Goal: Information Seeking & Learning: Check status

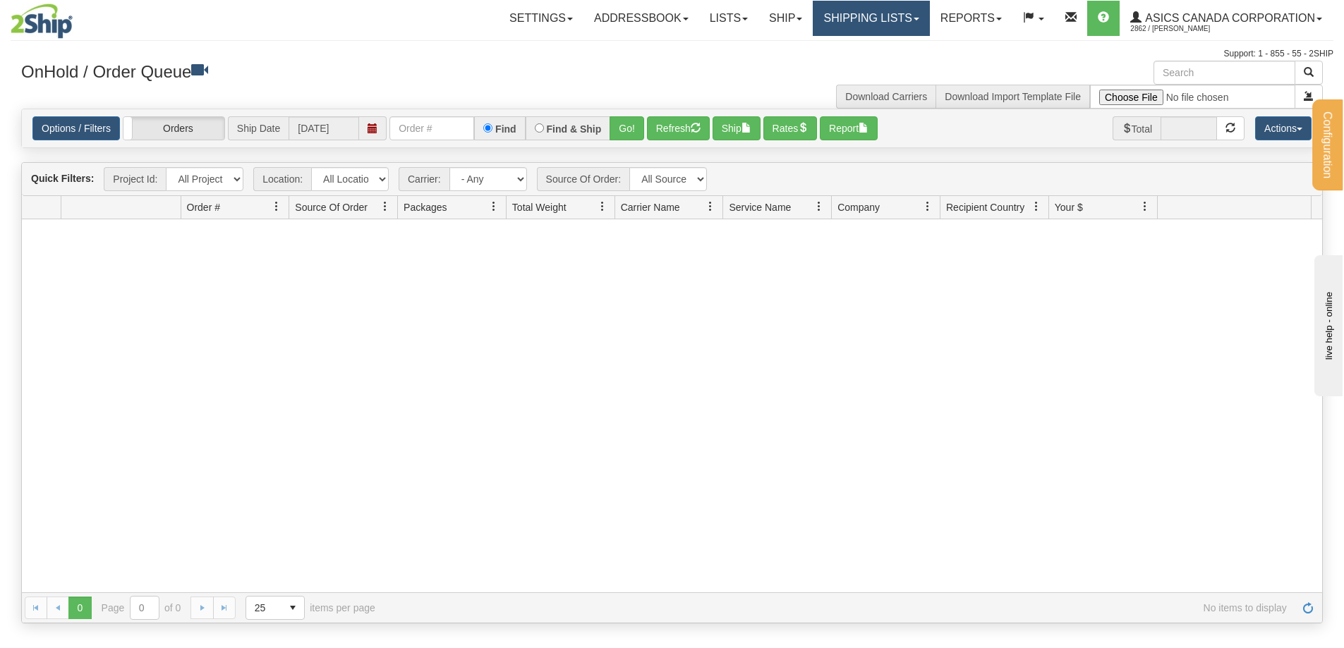
click at [855, 28] on link "Shipping lists" at bounding box center [871, 18] width 116 height 35
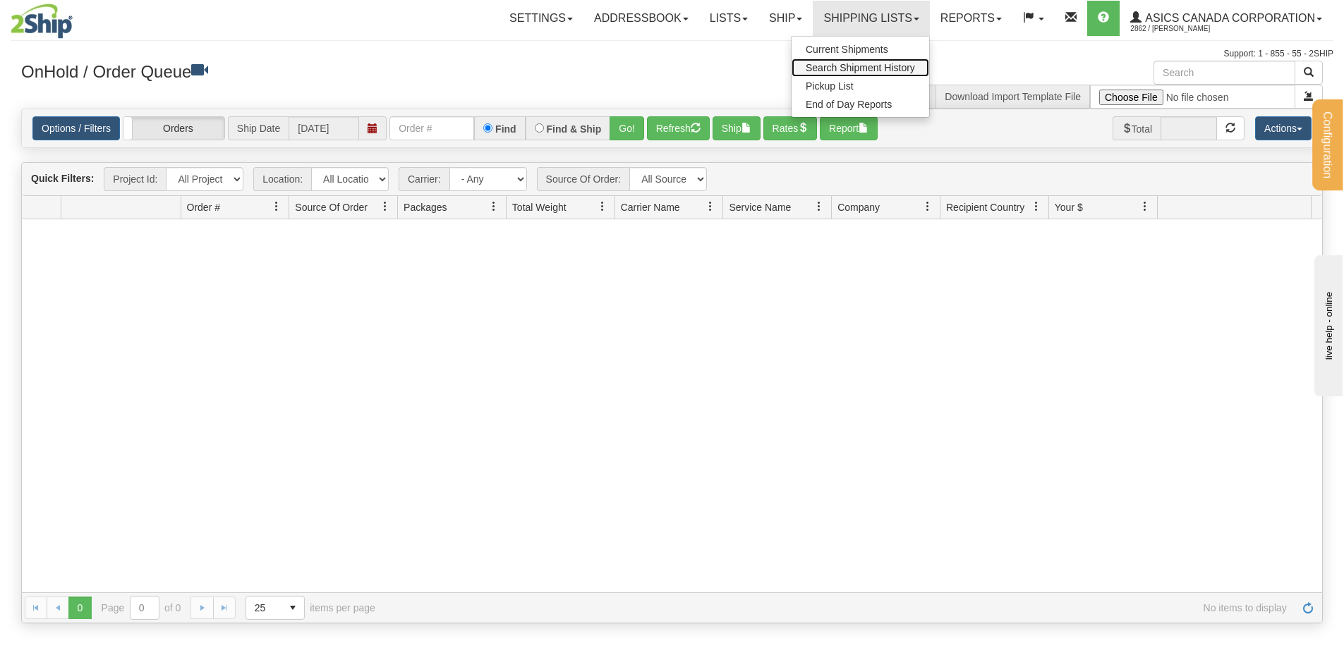
click at [846, 71] on span "Search Shipment History" at bounding box center [860, 67] width 109 height 11
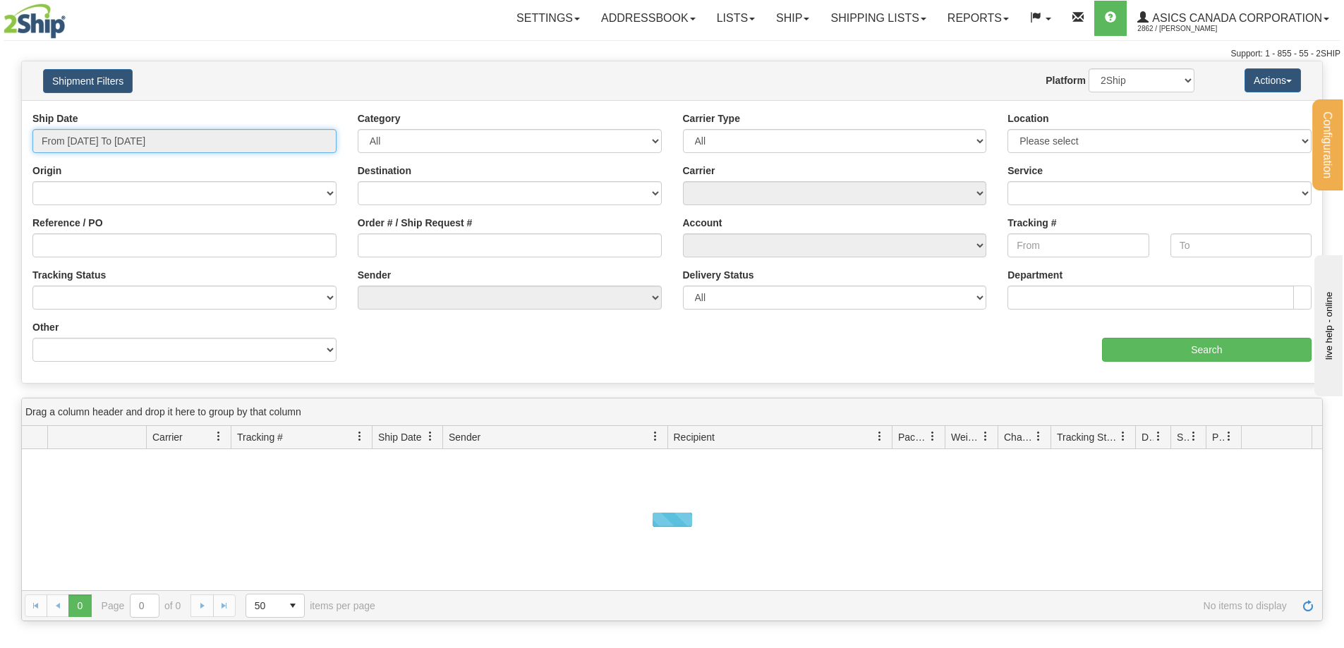
click at [246, 149] on input "From 09/17/2025 To 09/18/2025" at bounding box center [184, 141] width 304 height 24
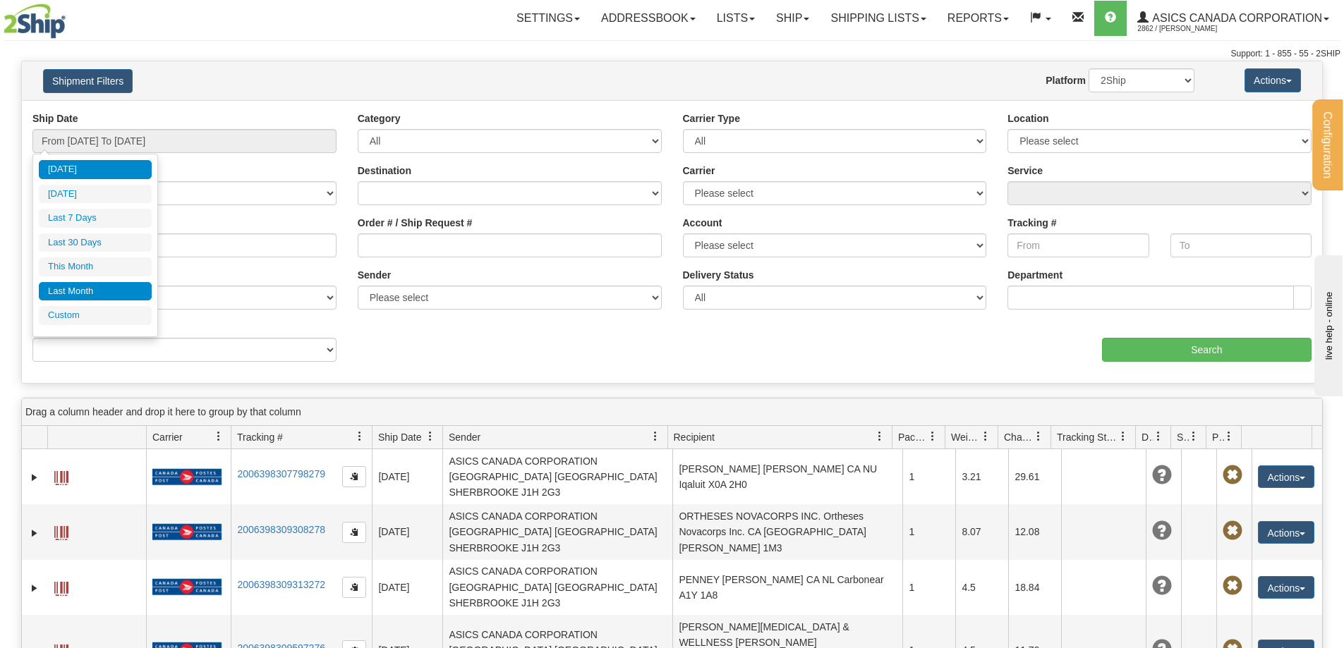
click at [90, 286] on li "Last Month" at bounding box center [95, 291] width 113 height 19
type input "From 08/01/2025 To 08/31/2025"
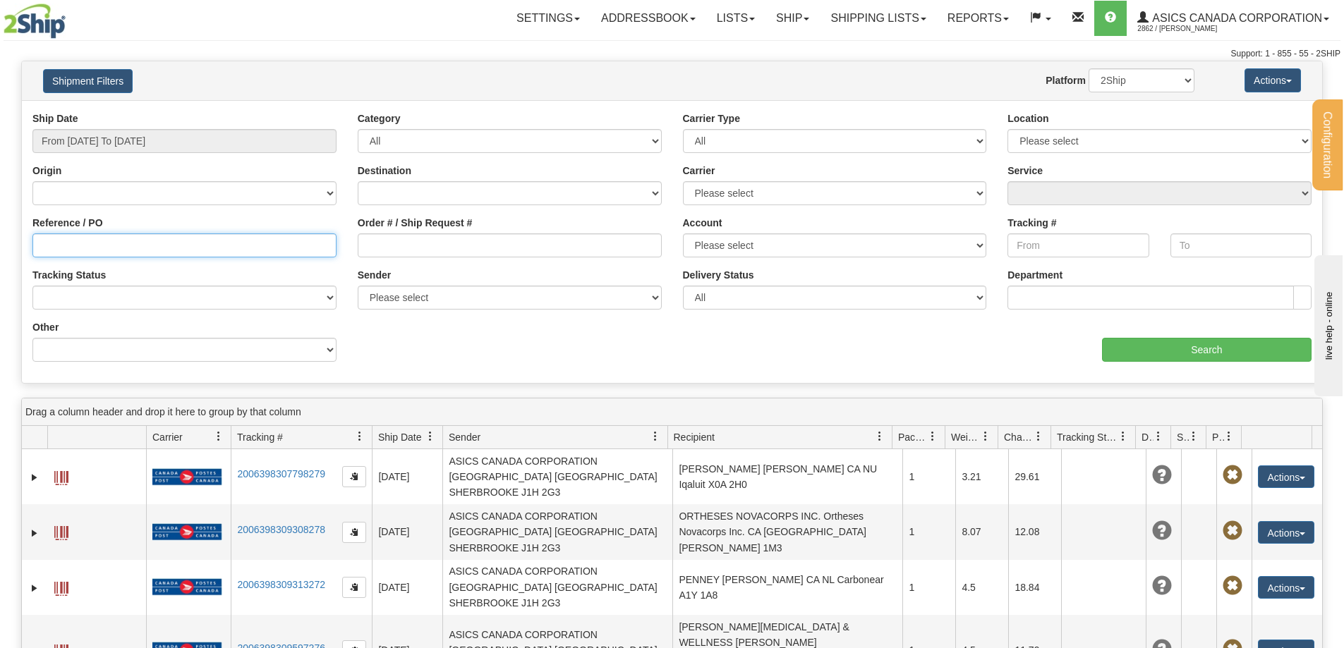
click at [91, 253] on input "Reference / PO" at bounding box center [184, 246] width 304 height 24
paste input "8040117608"
type input "8040117608"
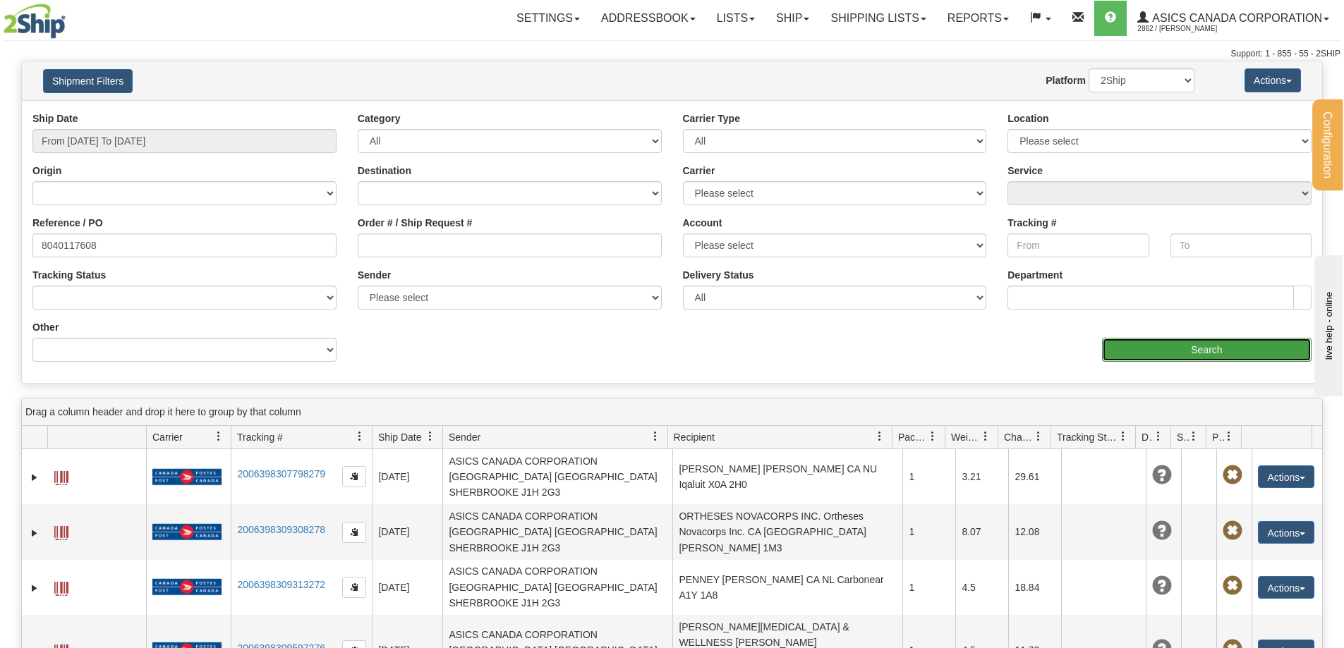
click at [1178, 349] on input "Search" at bounding box center [1207, 350] width 210 height 24
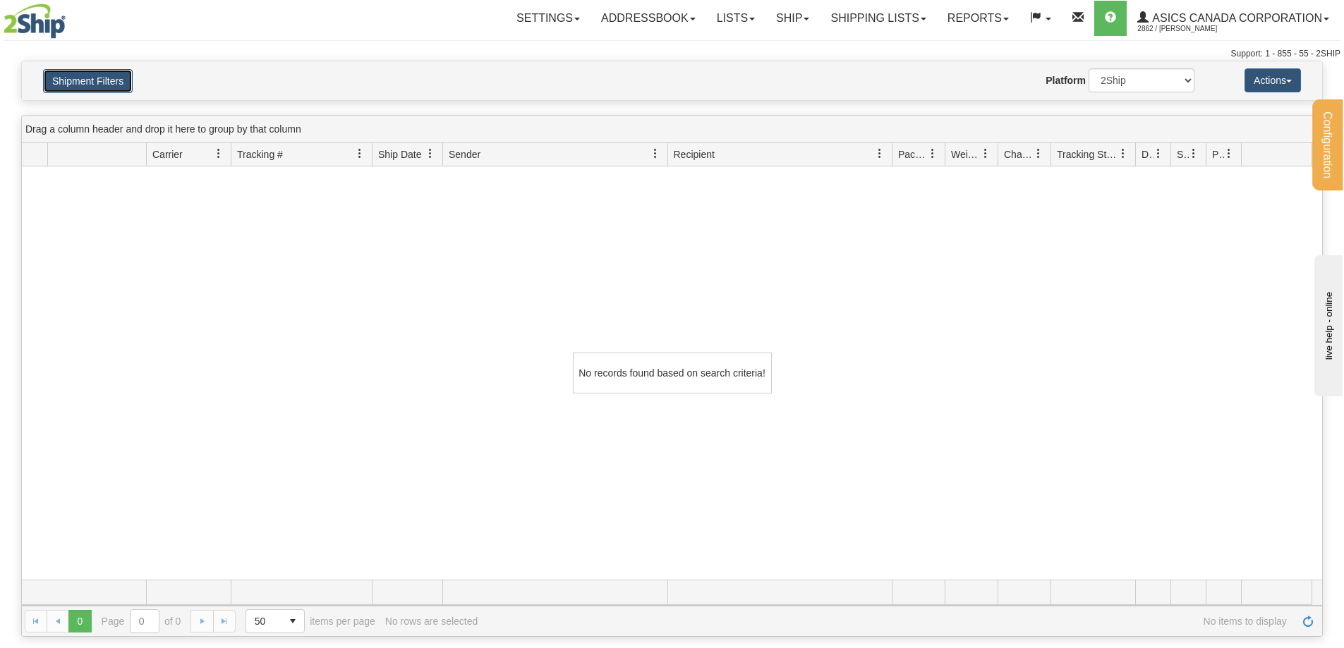
click at [52, 81] on button "Shipment Filters" at bounding box center [88, 81] width 90 height 24
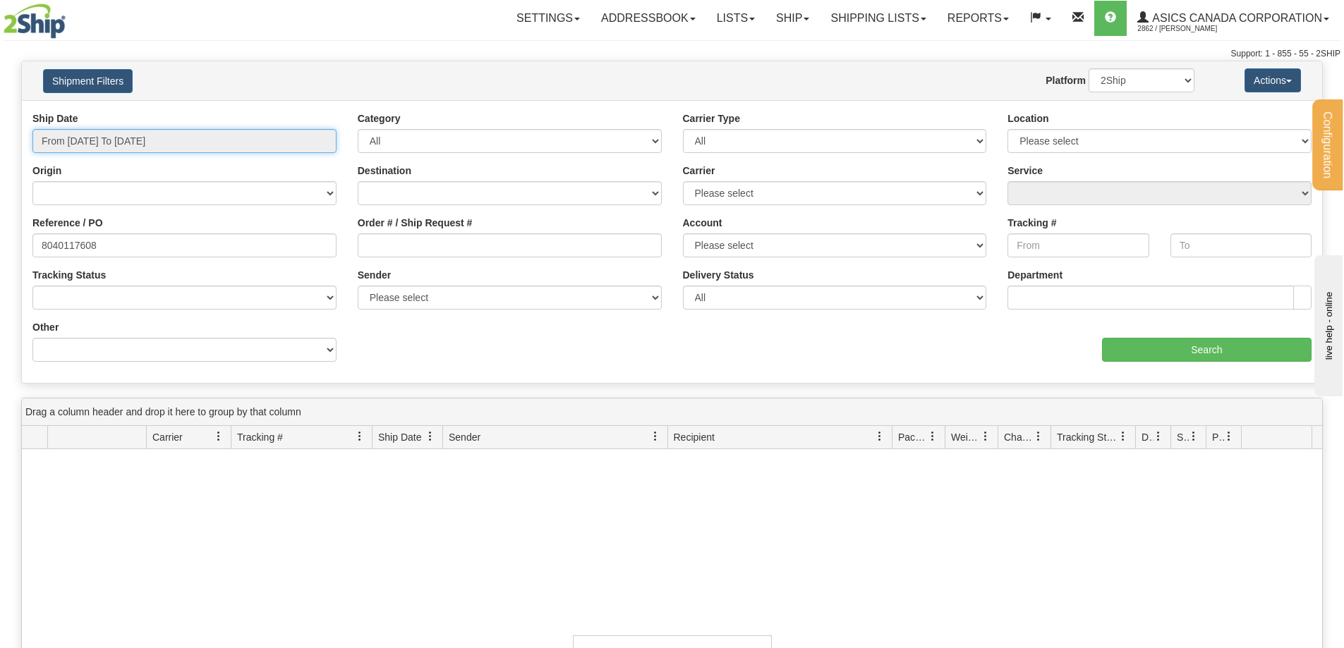
click at [126, 138] on input "From 08/01/2025 To 08/31/2025" at bounding box center [184, 141] width 304 height 24
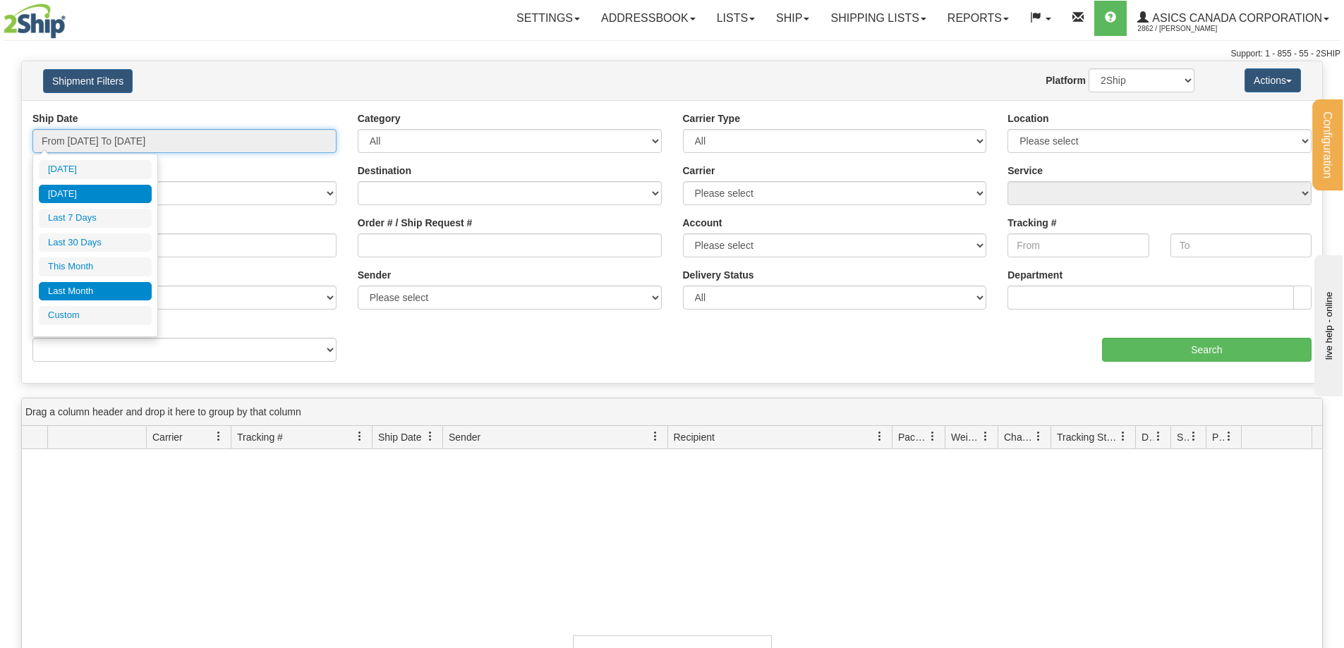
type input "[DATE]"
type input "09/17/2025"
type input "09/12/2025"
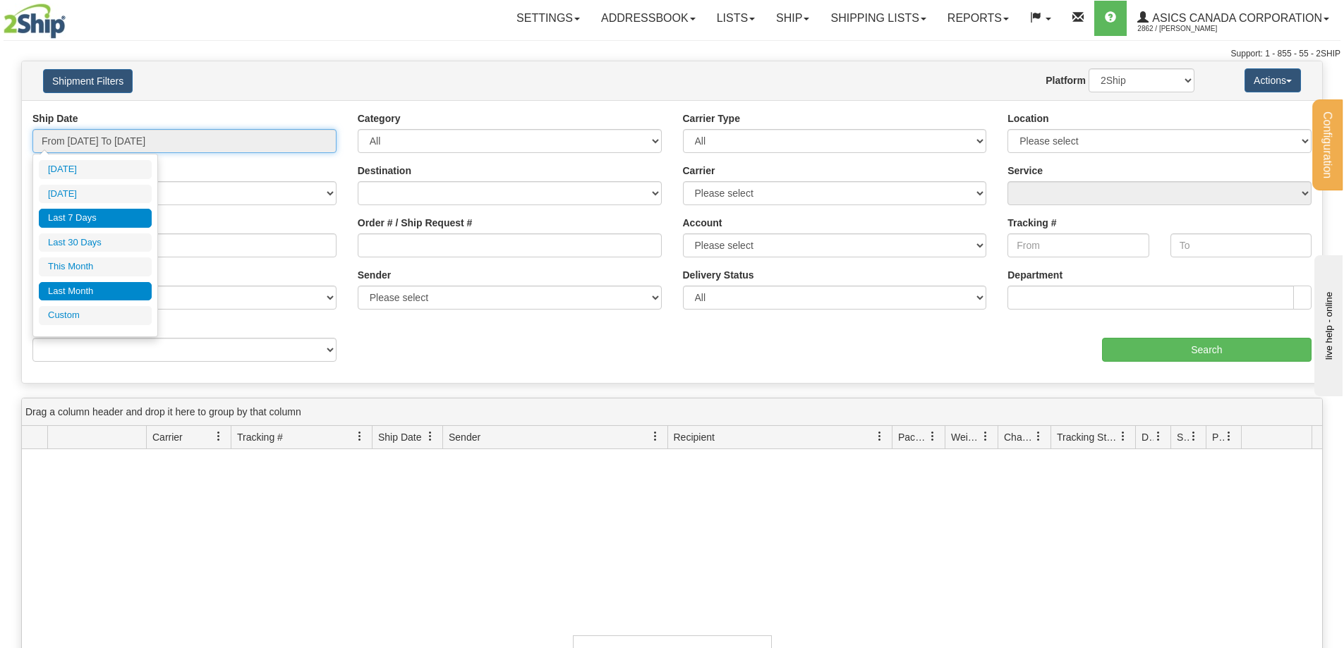
type input "[DATE]"
type input "08/20/2025"
type input "[DATE]"
type input "08/01/2025"
type input "08/31/2025"
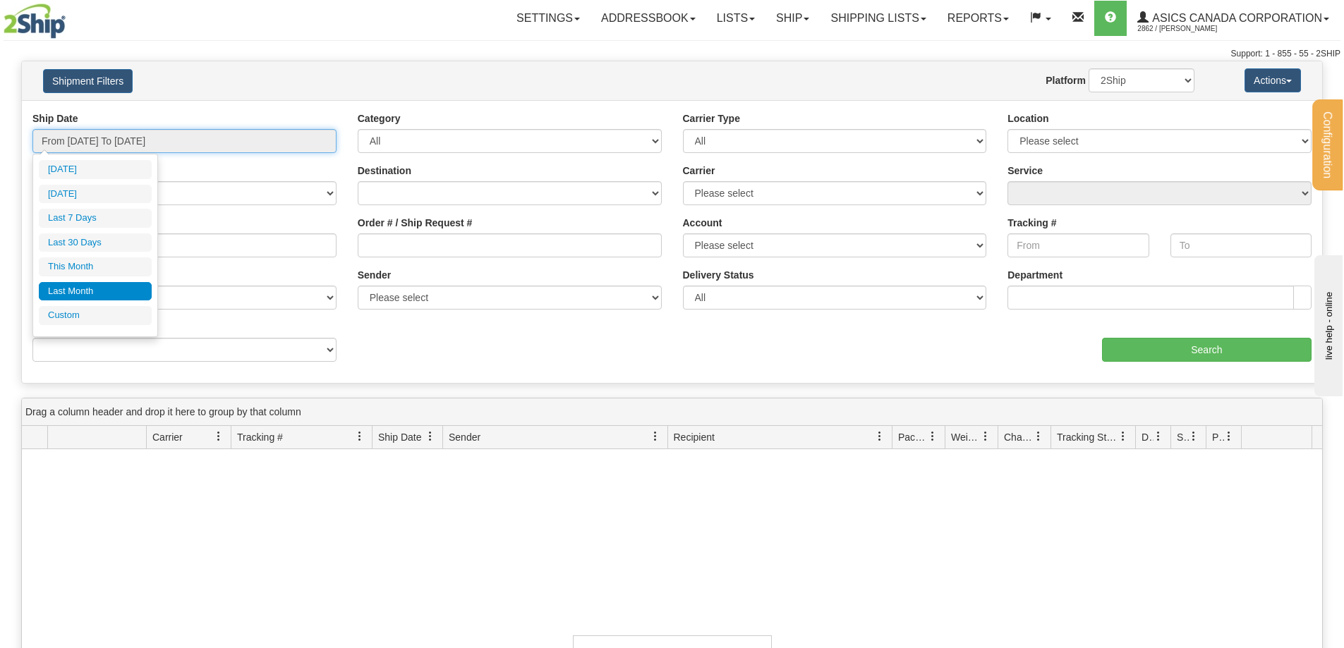
type input "09/01/2025"
type input "09/30/2025"
type input "08/01/2025"
type input "08/31/2025"
click at [78, 318] on li "Custom" at bounding box center [95, 315] width 113 height 19
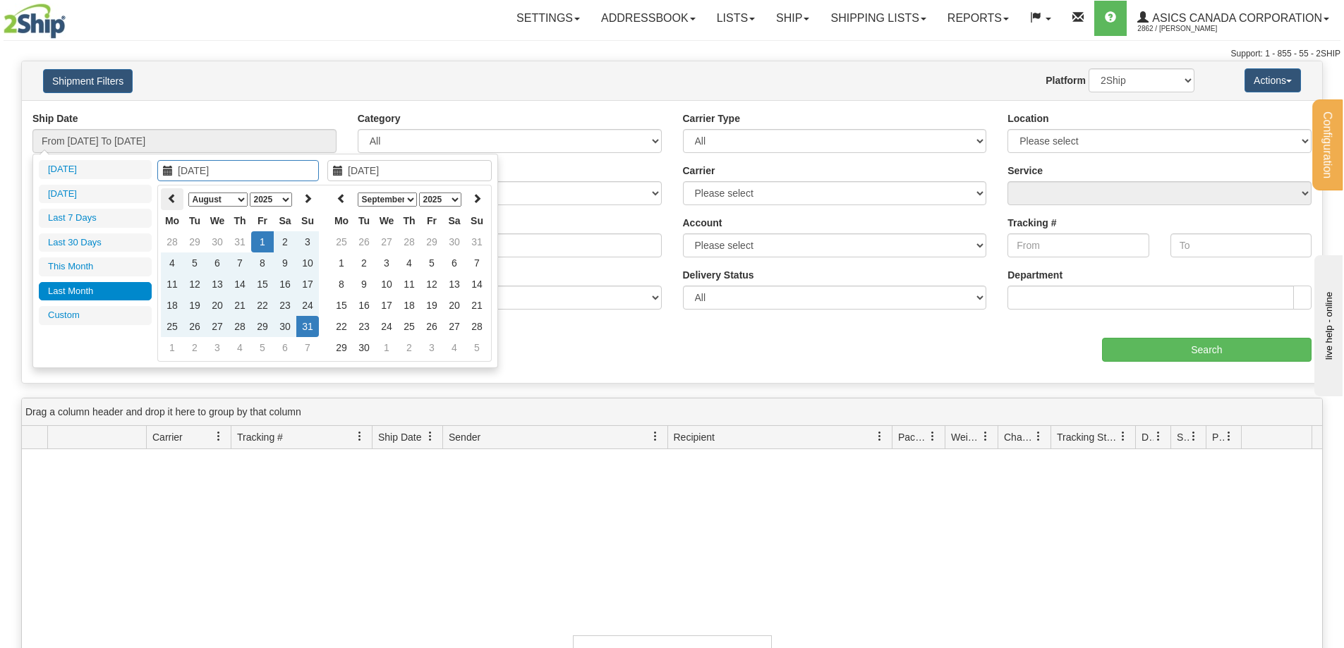
click at [174, 198] on icon at bounding box center [172, 198] width 10 height 10
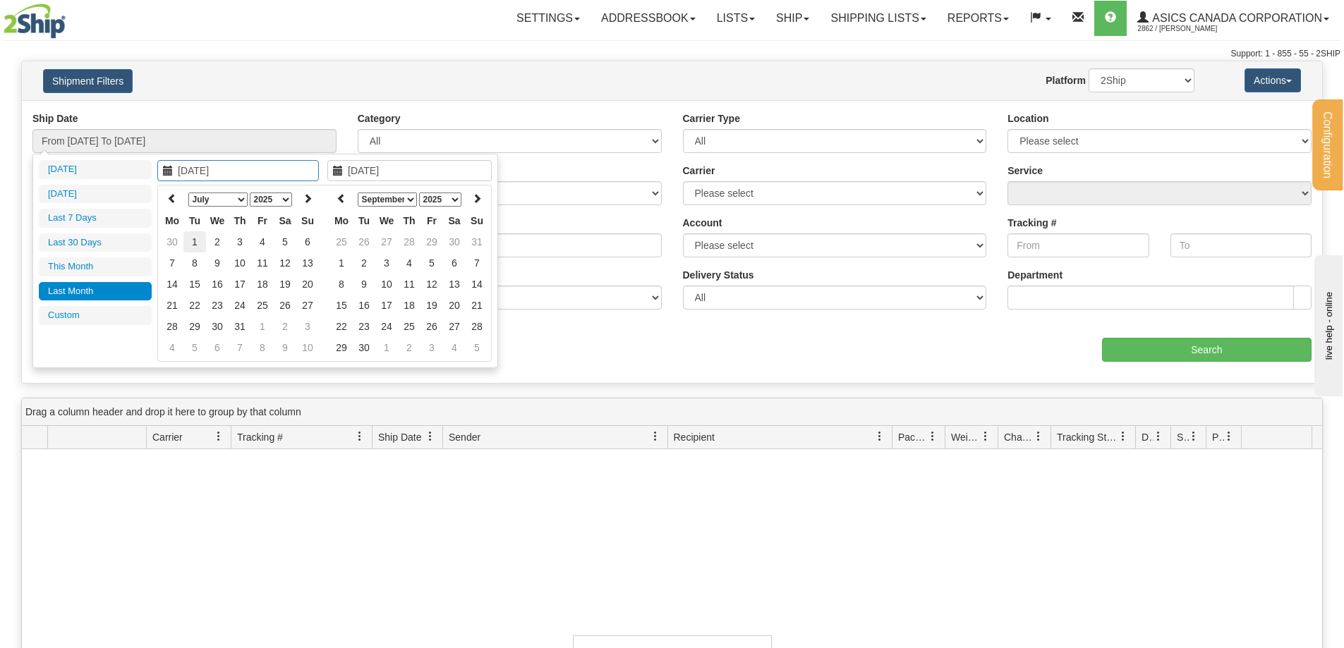
type input "07/01/2025"
click at [194, 236] on td "1" at bounding box center [194, 241] width 23 height 21
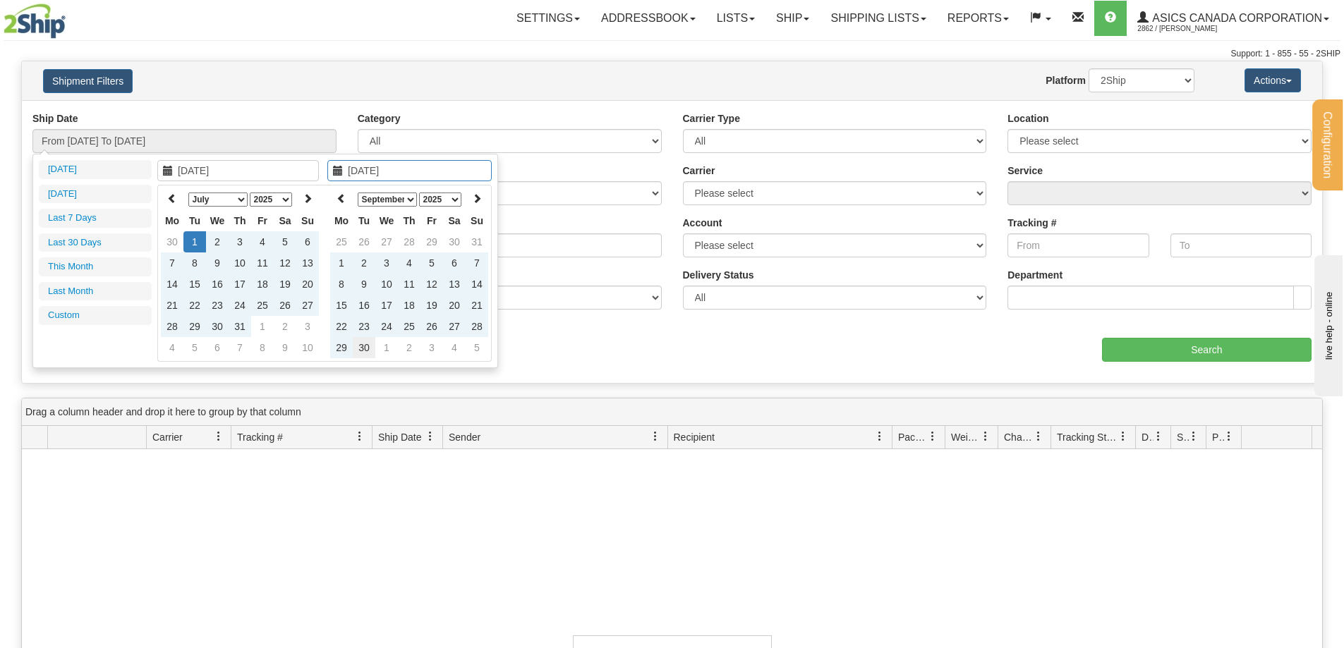
type input "09/30/2025"
click at [369, 347] on td "30" at bounding box center [364, 347] width 23 height 21
type input "From 07/01/2025 To 09/30/2025"
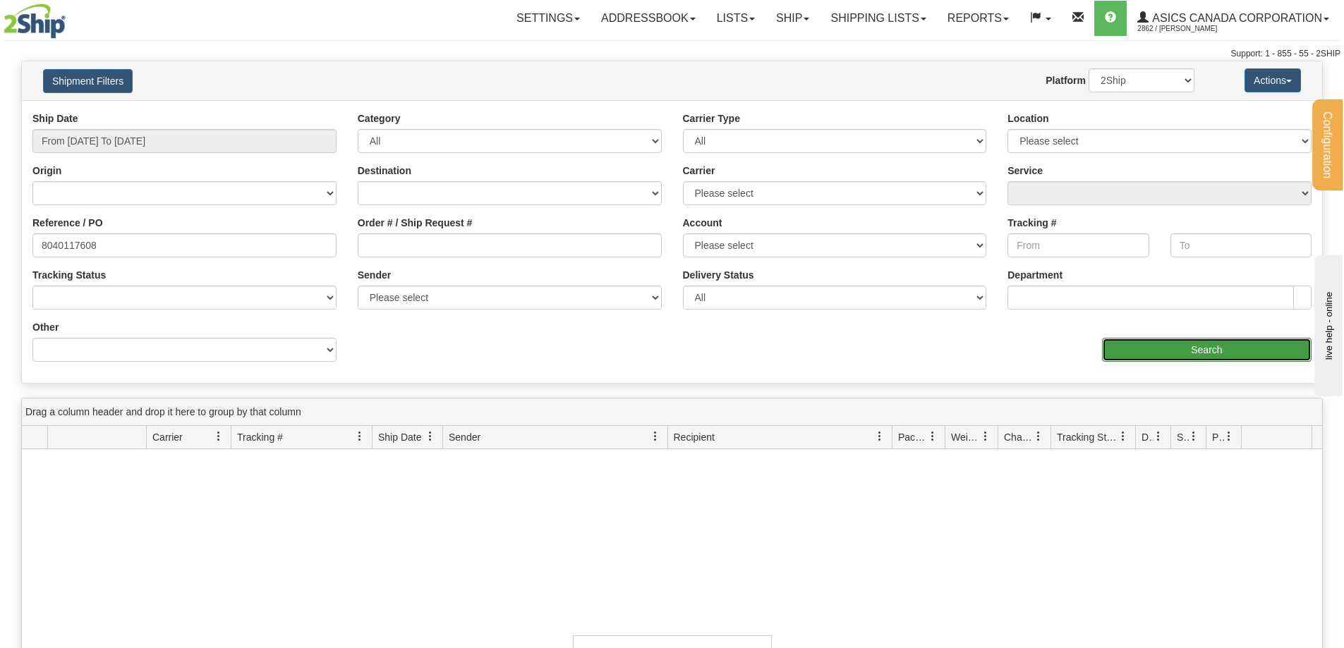
click at [1135, 351] on input "Search" at bounding box center [1207, 350] width 210 height 24
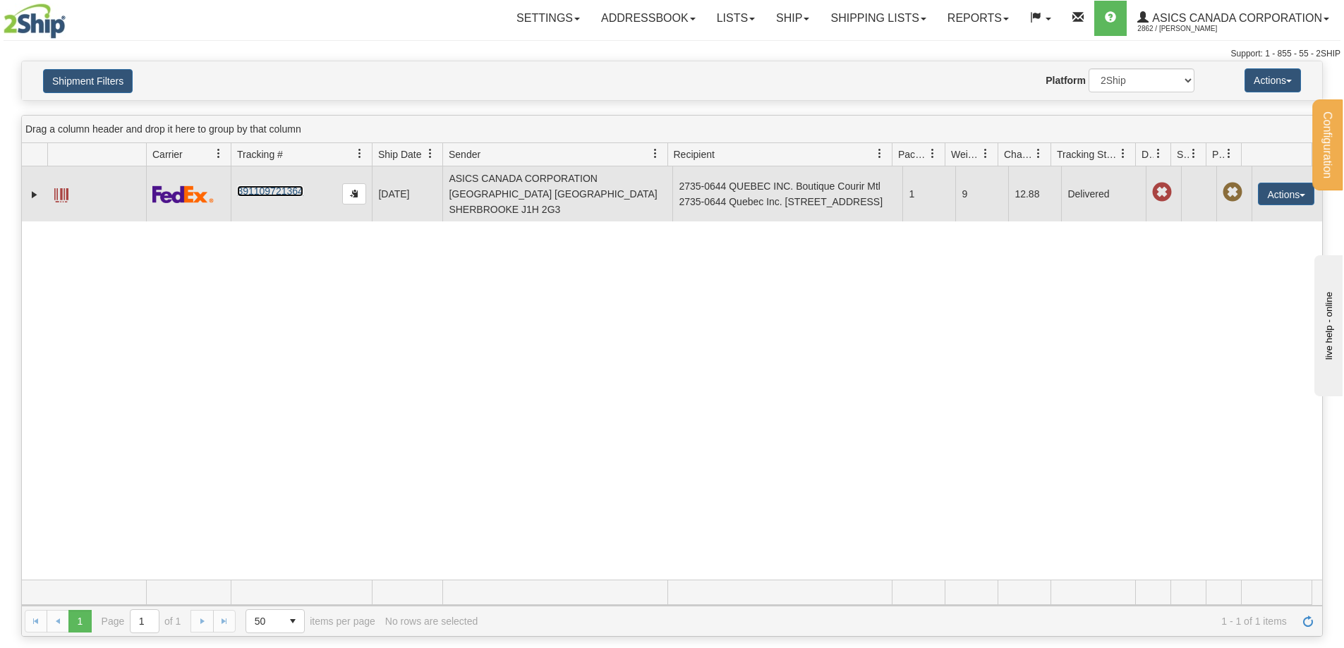
click at [262, 191] on link "391109721364" at bounding box center [270, 191] width 66 height 11
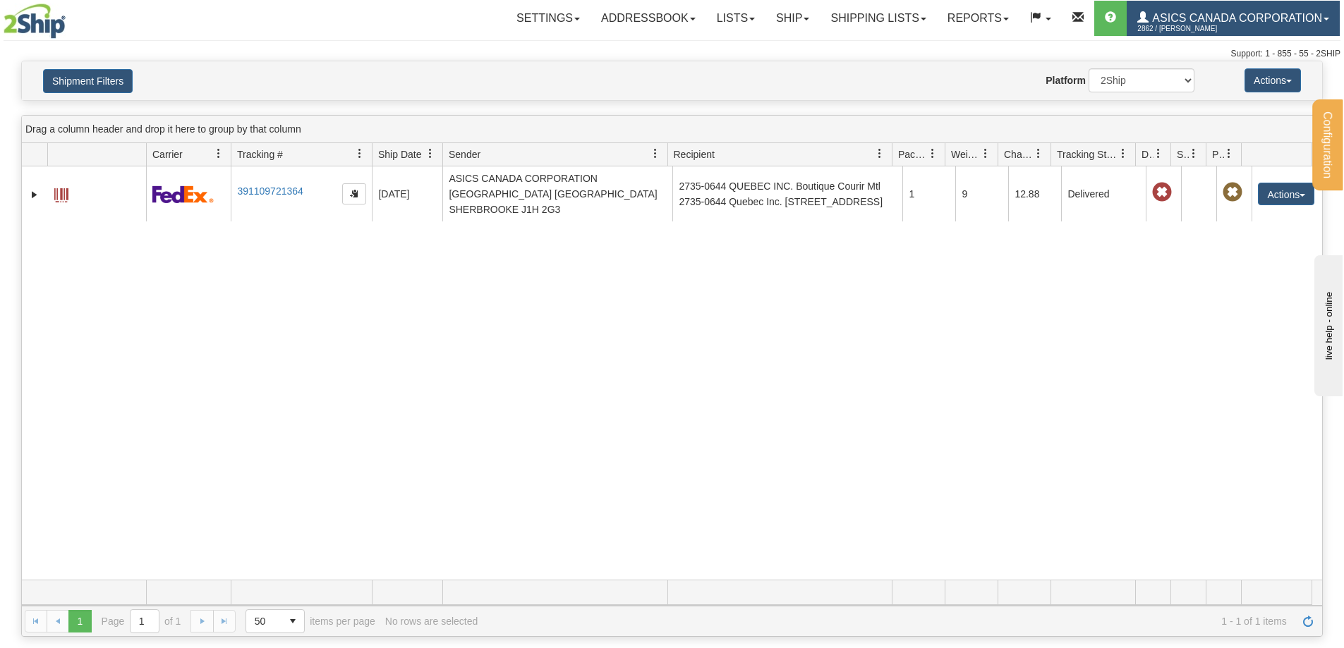
click at [1304, 14] on span "ASICS CANADA CORPORATION" at bounding box center [1236, 18] width 174 height 12
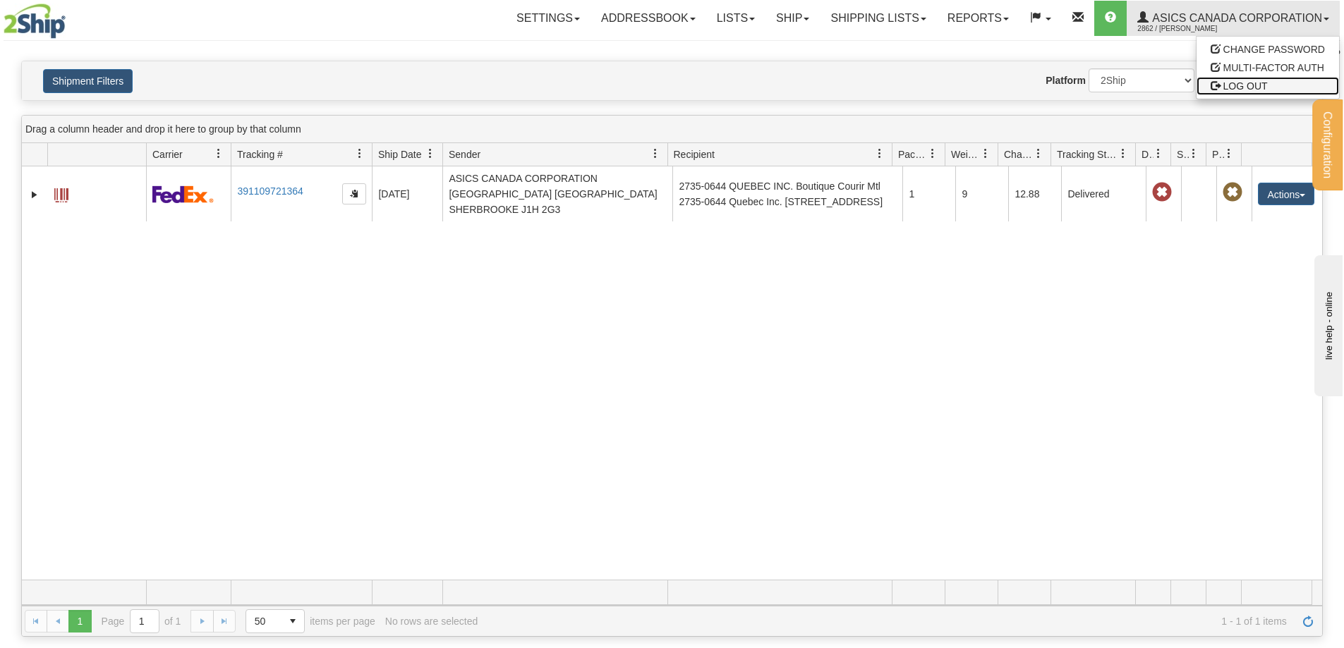
click at [1268, 80] on link "LOG OUT" at bounding box center [1268, 86] width 143 height 18
